Goal: Book appointment/travel/reservation

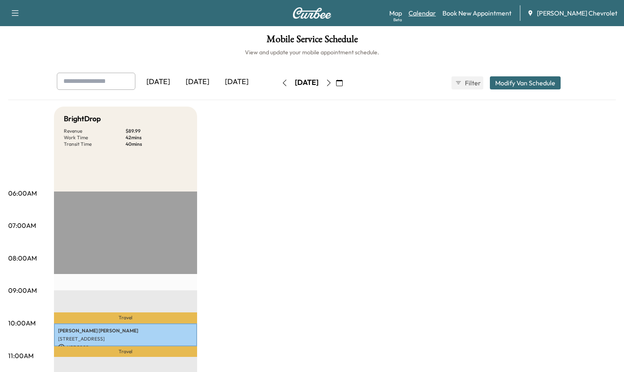
click at [436, 11] on link "Calendar" at bounding box center [421, 13] width 27 height 10
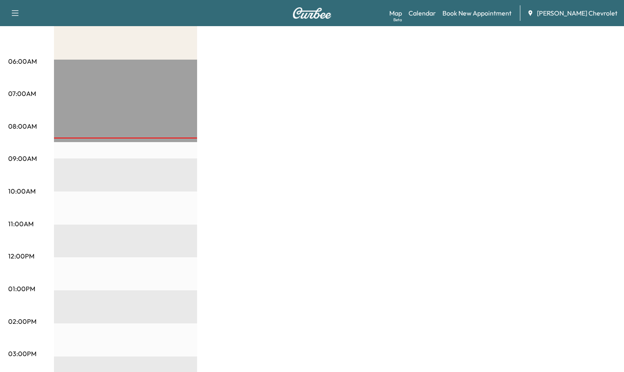
scroll to position [123, 0]
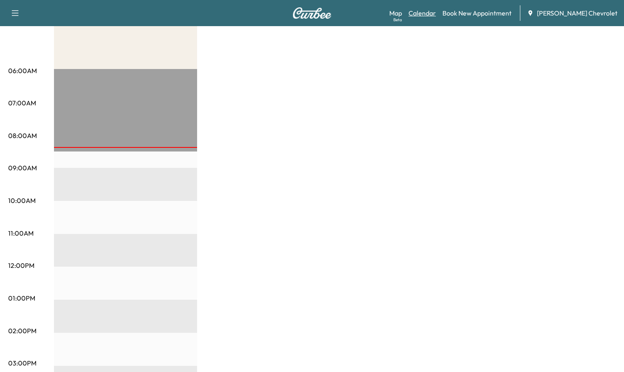
click at [436, 12] on link "Calendar" at bounding box center [421, 13] width 27 height 10
click at [494, 11] on link "Book New Appointment" at bounding box center [476, 13] width 69 height 10
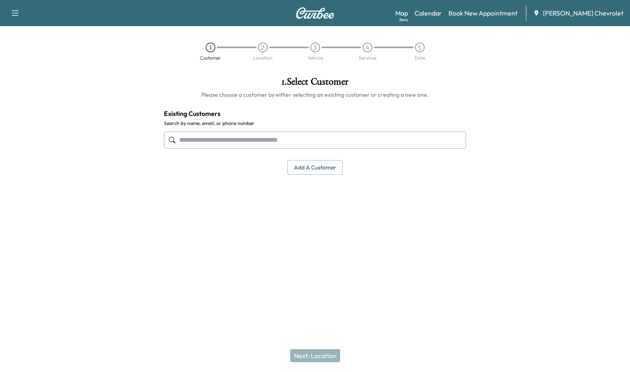
click at [304, 132] on input "text" at bounding box center [315, 140] width 302 height 17
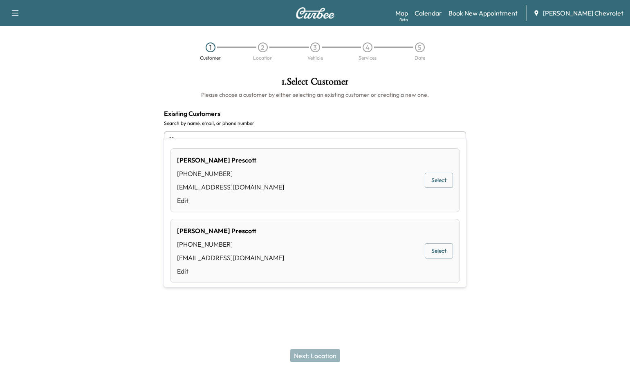
click at [439, 244] on button "Select" at bounding box center [439, 251] width 28 height 15
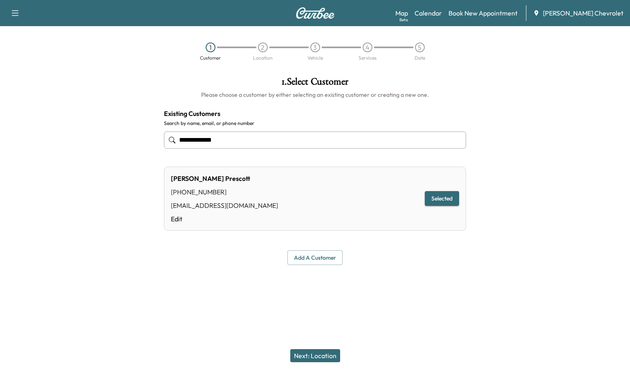
type input "**********"
click at [449, 191] on button "Selected" at bounding box center [442, 198] width 34 height 15
click at [447, 191] on button "Selected" at bounding box center [442, 198] width 34 height 15
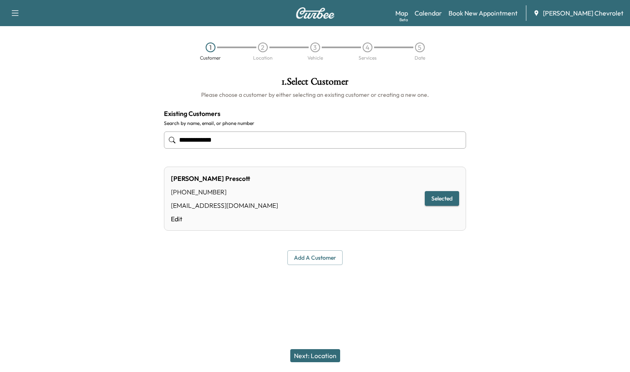
click at [447, 191] on button "Selected" at bounding box center [442, 198] width 34 height 15
click at [322, 356] on button "Next: Location" at bounding box center [315, 355] width 50 height 13
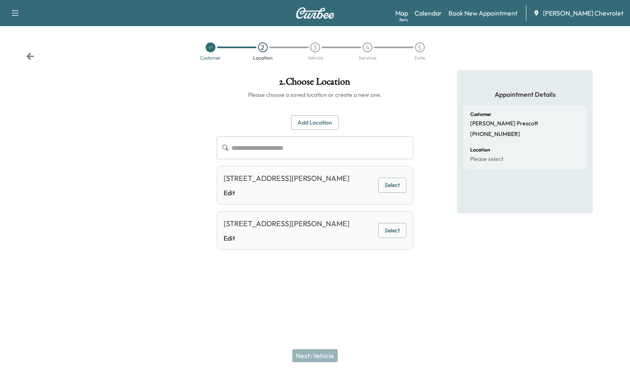
click at [397, 223] on button "Select" at bounding box center [392, 230] width 28 height 15
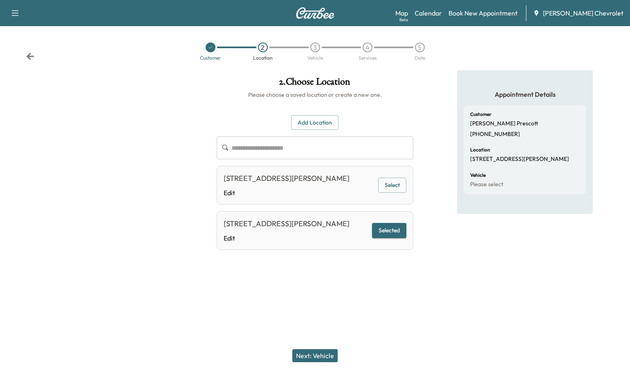
click at [397, 223] on button "Selected" at bounding box center [389, 230] width 34 height 15
click at [323, 357] on button "Next: Vehicle" at bounding box center [314, 355] width 45 height 13
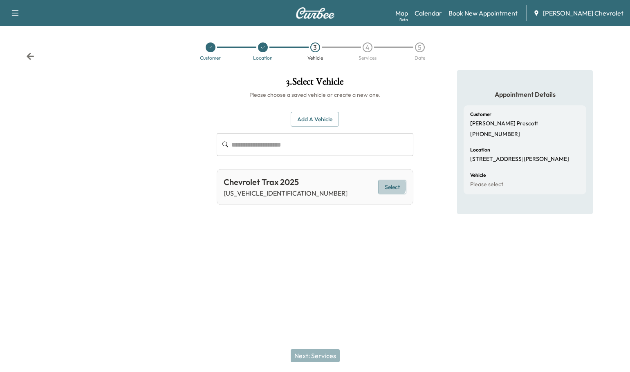
click at [394, 180] on button "Select" at bounding box center [392, 187] width 28 height 15
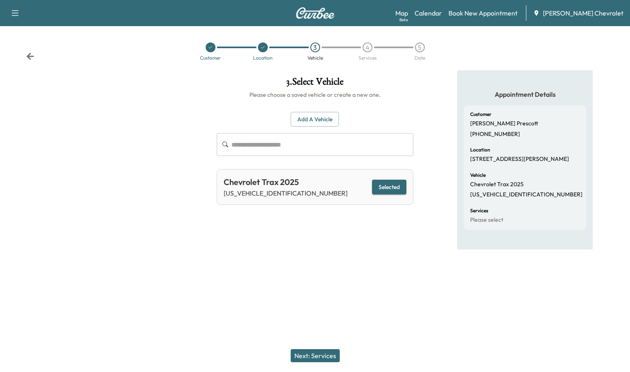
click at [317, 355] on button "Next: Services" at bounding box center [315, 355] width 49 height 13
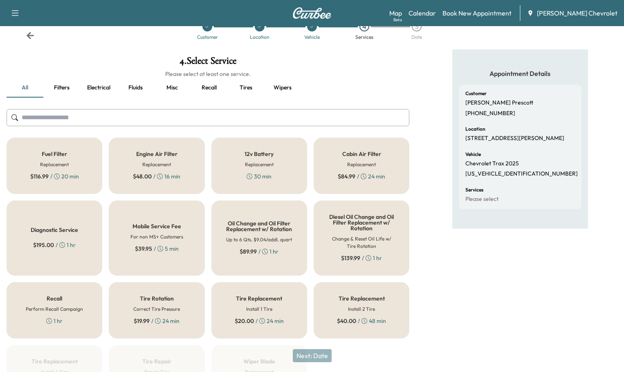
scroll to position [32, 0]
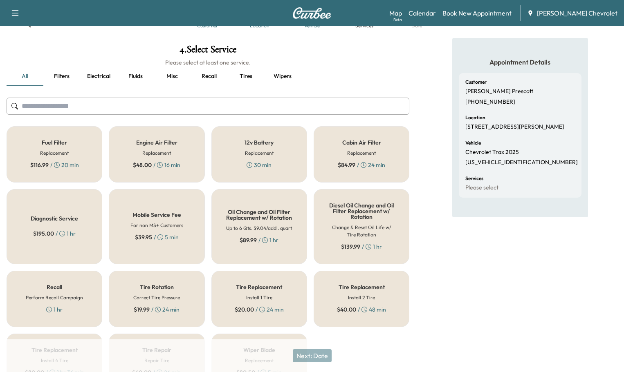
click at [263, 225] on h6 "Up to 6 Qts. $9.04/addl. quart" at bounding box center [259, 228] width 66 height 7
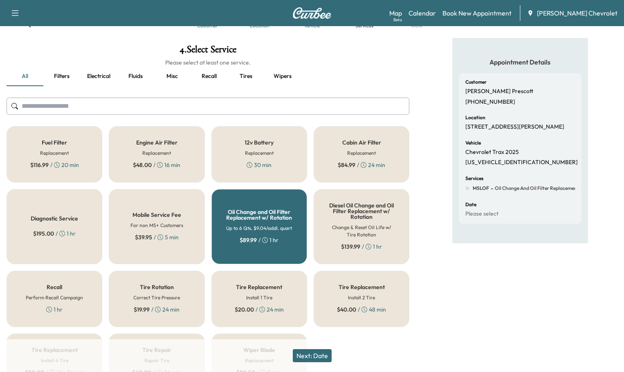
click at [318, 357] on button "Next: Date" at bounding box center [312, 355] width 39 height 13
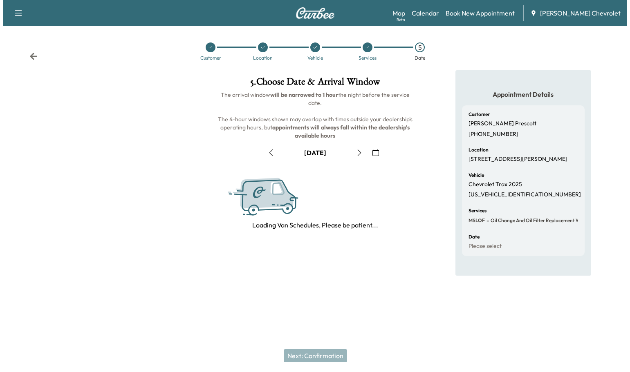
scroll to position [0, 0]
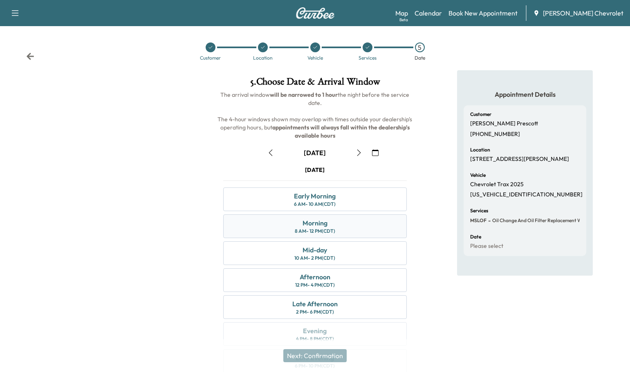
click at [320, 218] on div "Morning" at bounding box center [314, 223] width 25 height 10
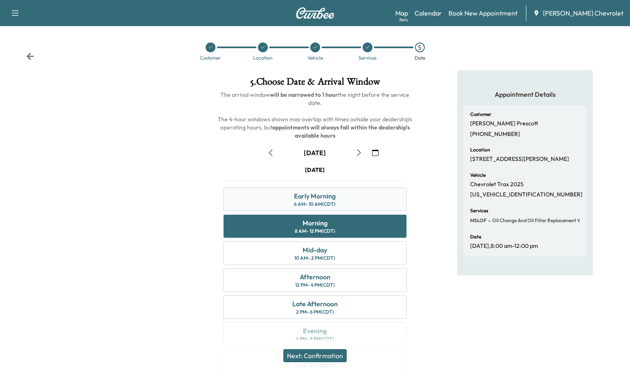
click at [316, 191] on div "Early Morning" at bounding box center [315, 196] width 42 height 10
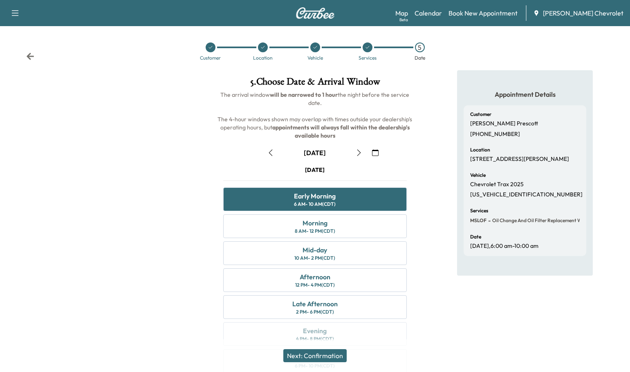
click at [328, 357] on button "Next: Confirmation" at bounding box center [314, 355] width 63 height 13
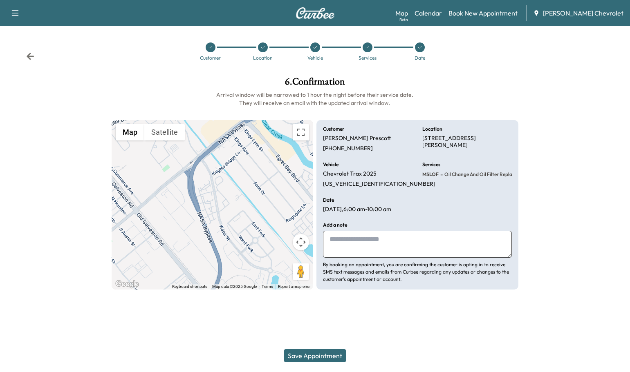
click at [346, 231] on textarea at bounding box center [417, 244] width 189 height 27
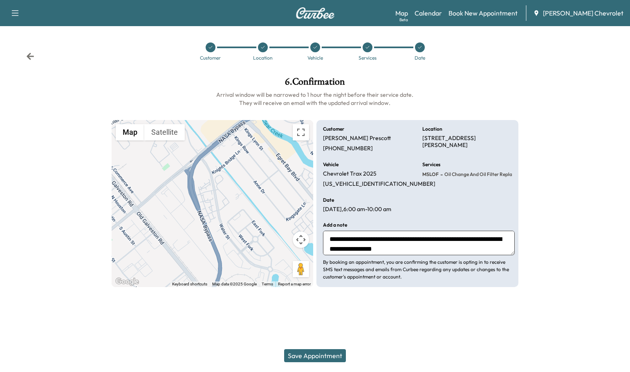
type textarea "**********"
click at [316, 357] on button "Save Appointment" at bounding box center [315, 355] width 62 height 13
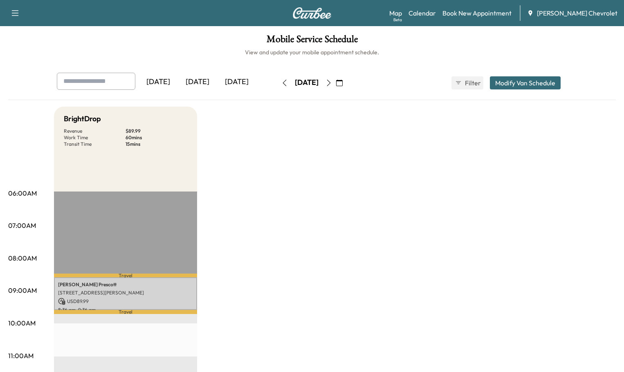
click at [560, 76] on button "Modify Van Schedule" at bounding box center [524, 82] width 71 height 13
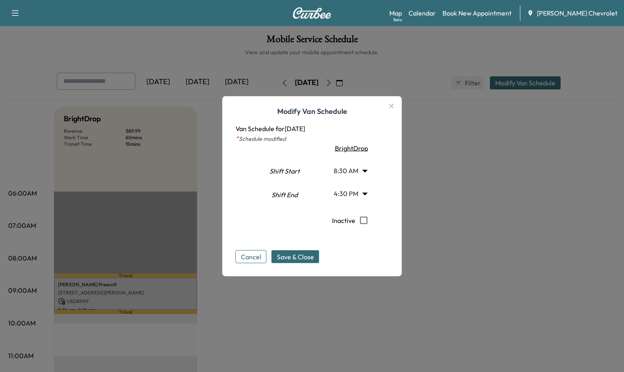
click at [257, 254] on button "Cancel" at bounding box center [250, 256] width 31 height 13
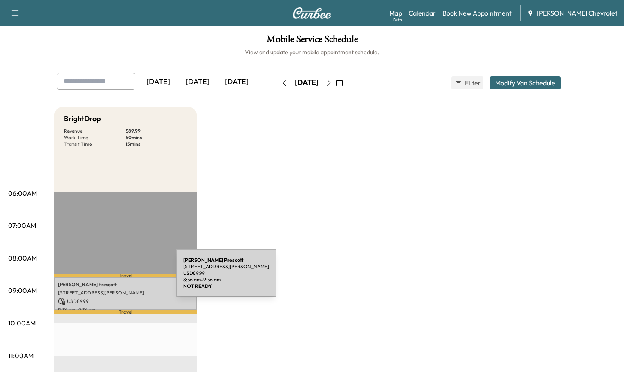
click at [114, 290] on p "[STREET_ADDRESS][PERSON_NAME]" at bounding box center [125, 293] width 135 height 7
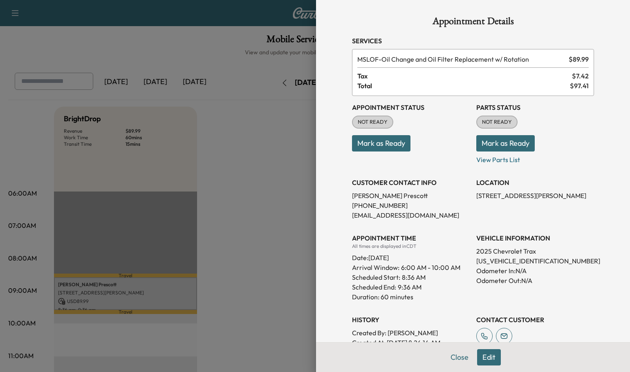
click at [487, 358] on button "Edit" at bounding box center [489, 357] width 24 height 16
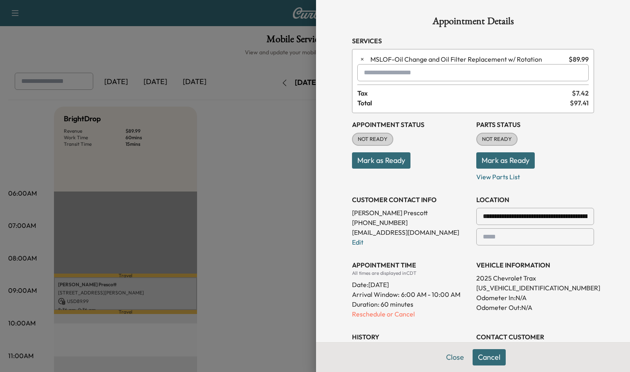
click at [489, 358] on button "Cancel" at bounding box center [488, 357] width 33 height 16
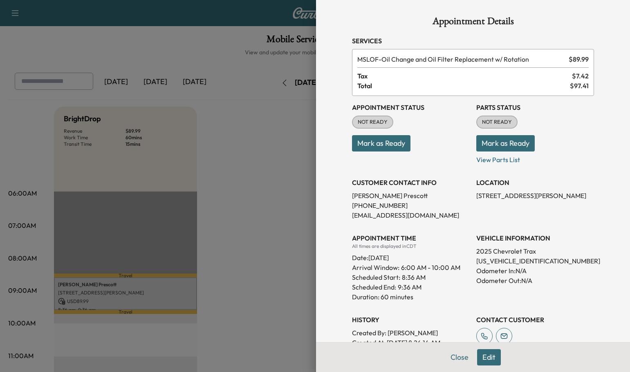
click at [487, 354] on button "Edit" at bounding box center [489, 357] width 24 height 16
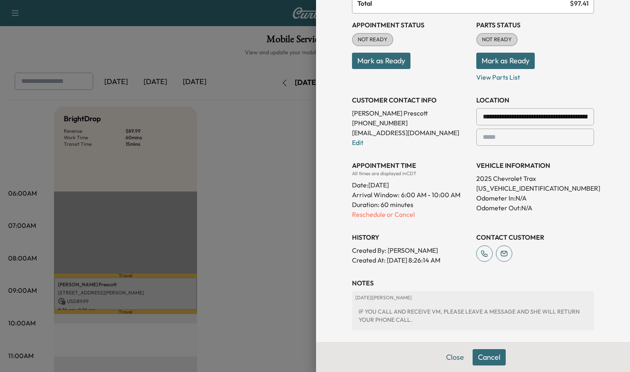
scroll to position [85, 0]
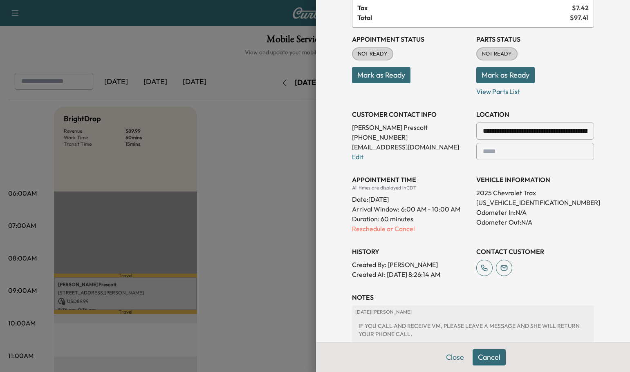
click at [121, 280] on div at bounding box center [315, 186] width 630 height 372
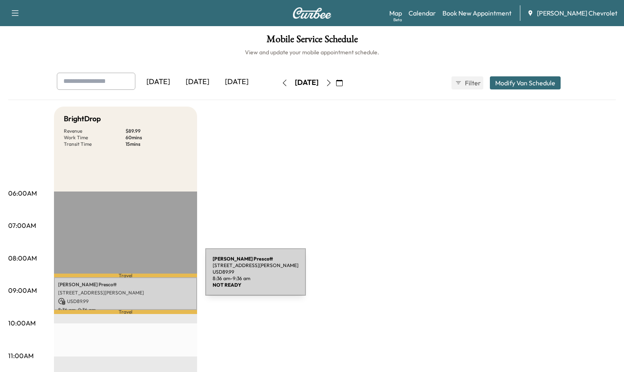
click at [144, 290] on p "[STREET_ADDRESS][PERSON_NAME]" at bounding box center [125, 293] width 135 height 7
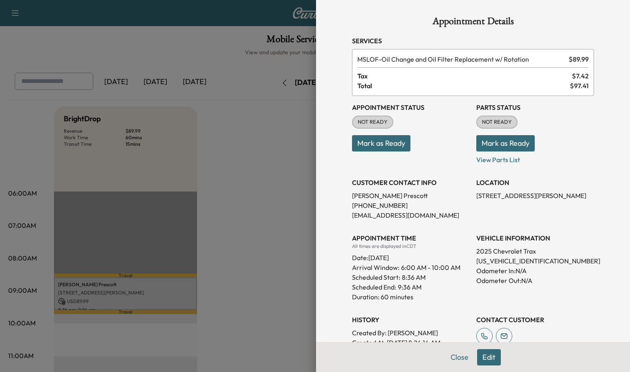
click at [483, 360] on button "Edit" at bounding box center [489, 357] width 24 height 16
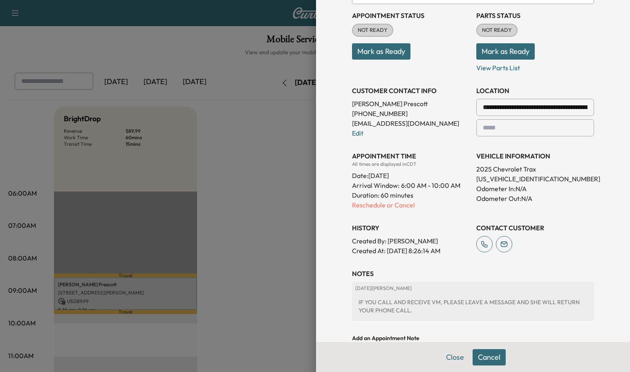
scroll to position [126, 0]
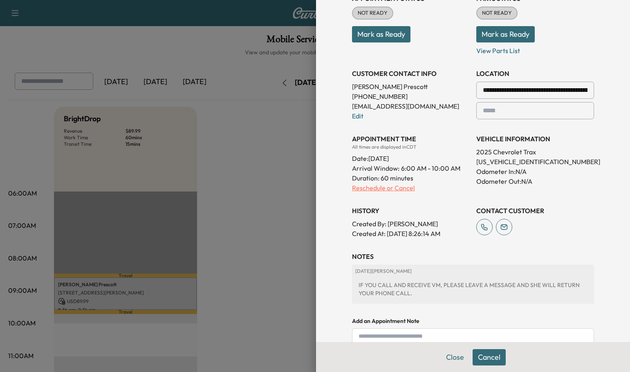
click at [362, 183] on p "Reschedule or Cancel" at bounding box center [411, 188] width 118 height 10
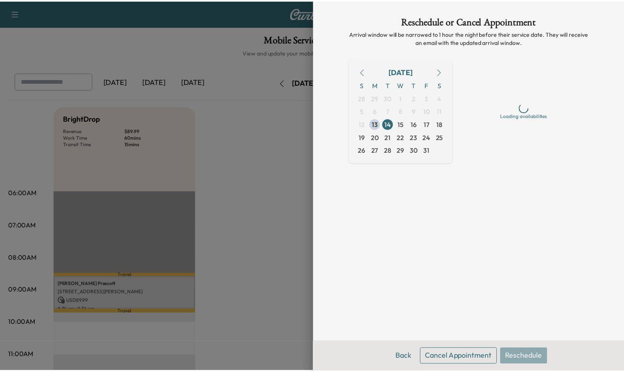
scroll to position [0, 0]
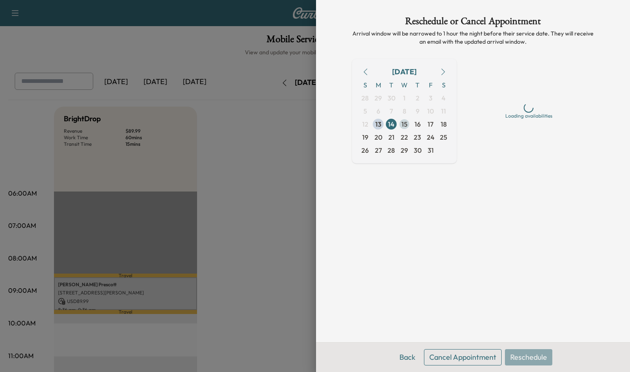
click at [405, 119] on span "15" at bounding box center [404, 124] width 6 height 10
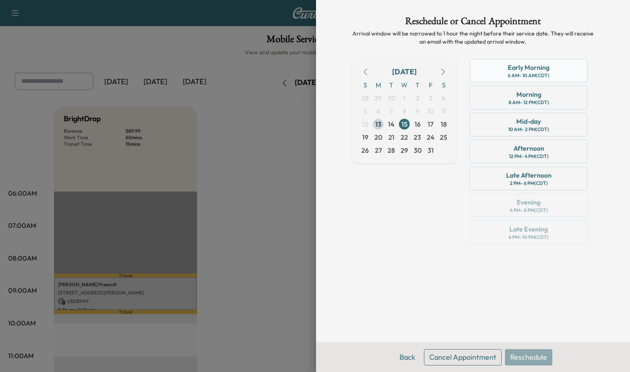
click at [512, 63] on div "Early Morning" at bounding box center [528, 68] width 42 height 10
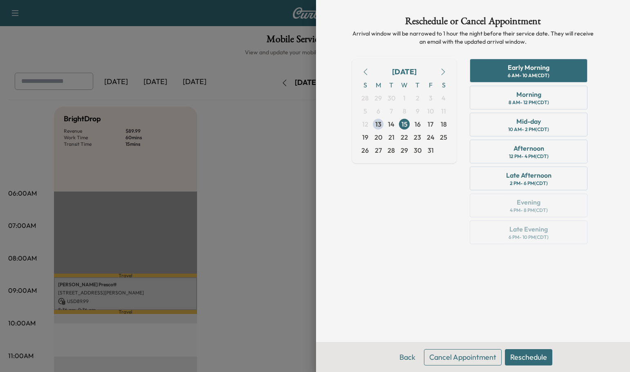
click at [522, 360] on button "Reschedule" at bounding box center [528, 357] width 47 height 16
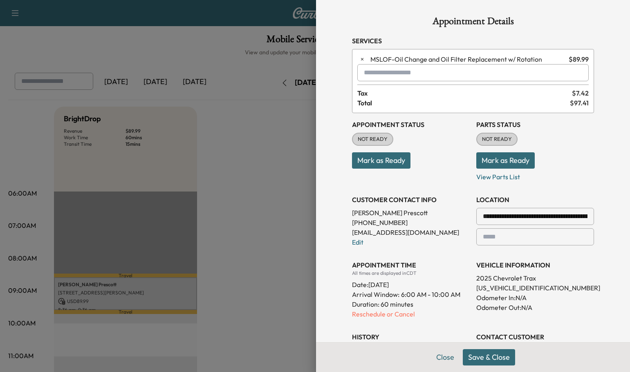
click at [480, 358] on button "Save & Close" at bounding box center [489, 357] width 52 height 16
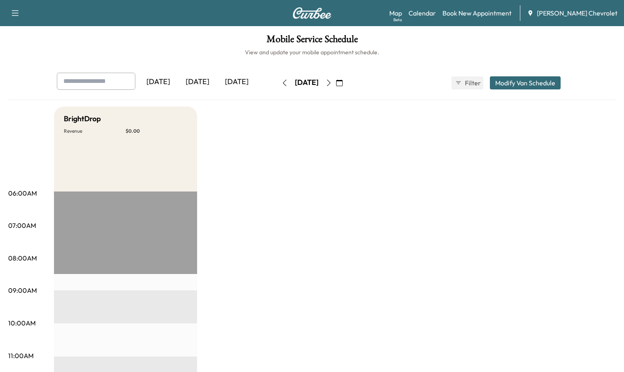
click at [332, 80] on icon "button" at bounding box center [328, 83] width 7 height 7
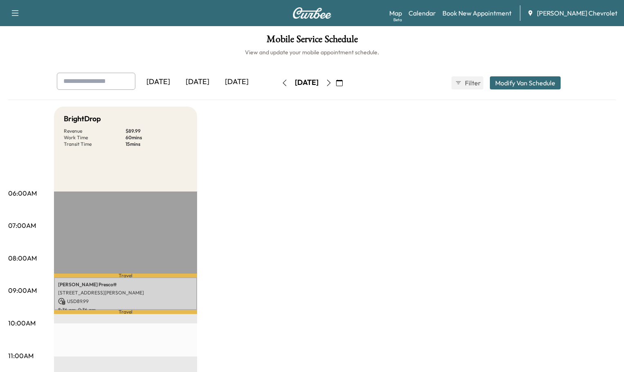
click at [178, 73] on div "[DATE]" at bounding box center [197, 82] width 39 height 19
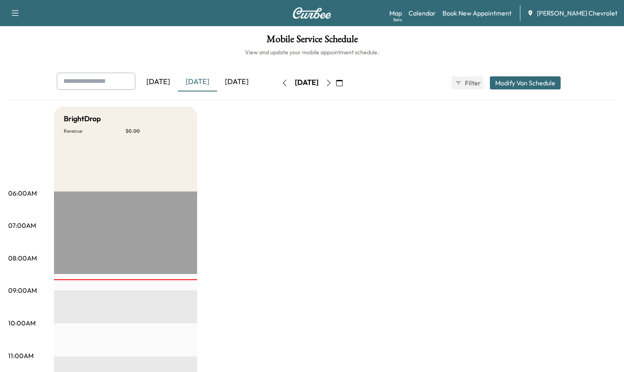
click at [217, 73] on div "[DATE]" at bounding box center [236, 82] width 39 height 19
click at [332, 80] on icon "button" at bounding box center [328, 83] width 7 height 7
